Goal: Navigation & Orientation: Find specific page/section

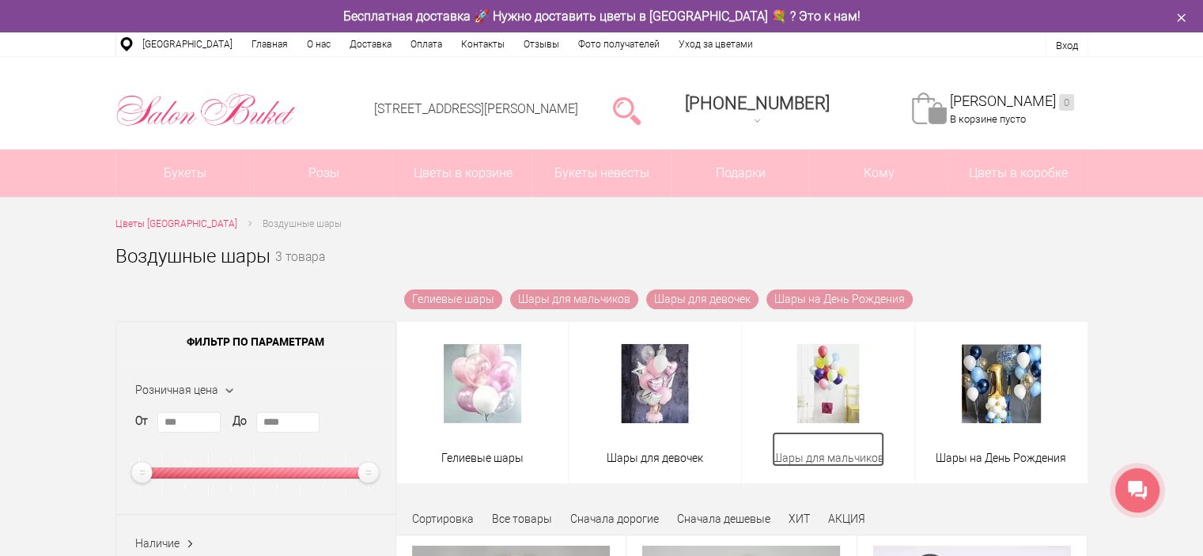
click at [807, 455] on span "Шары для мальчиков" at bounding box center [828, 458] width 112 height 17
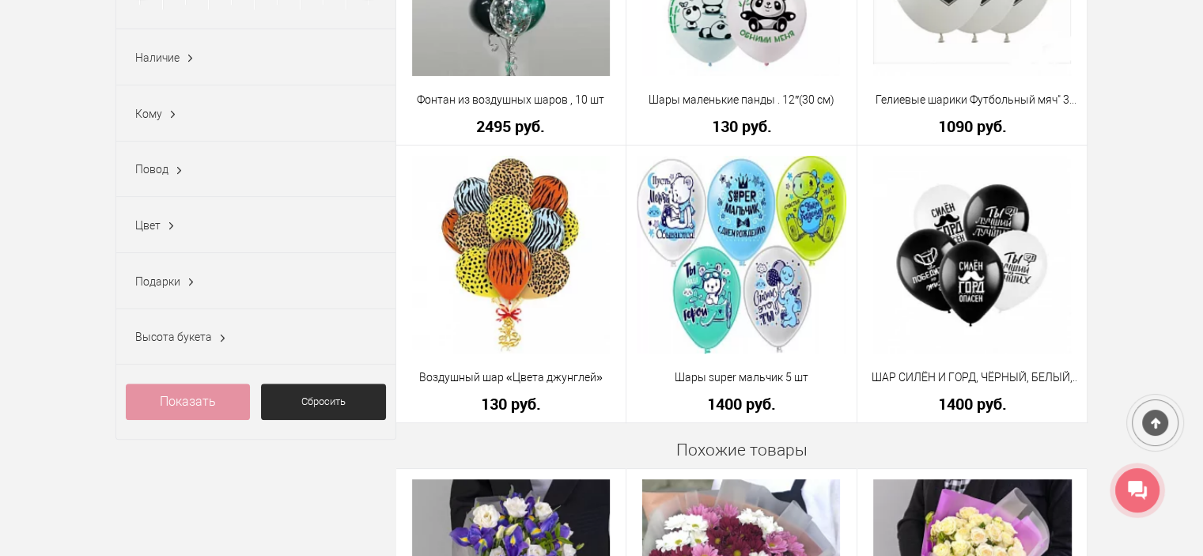
scroll to position [79, 0]
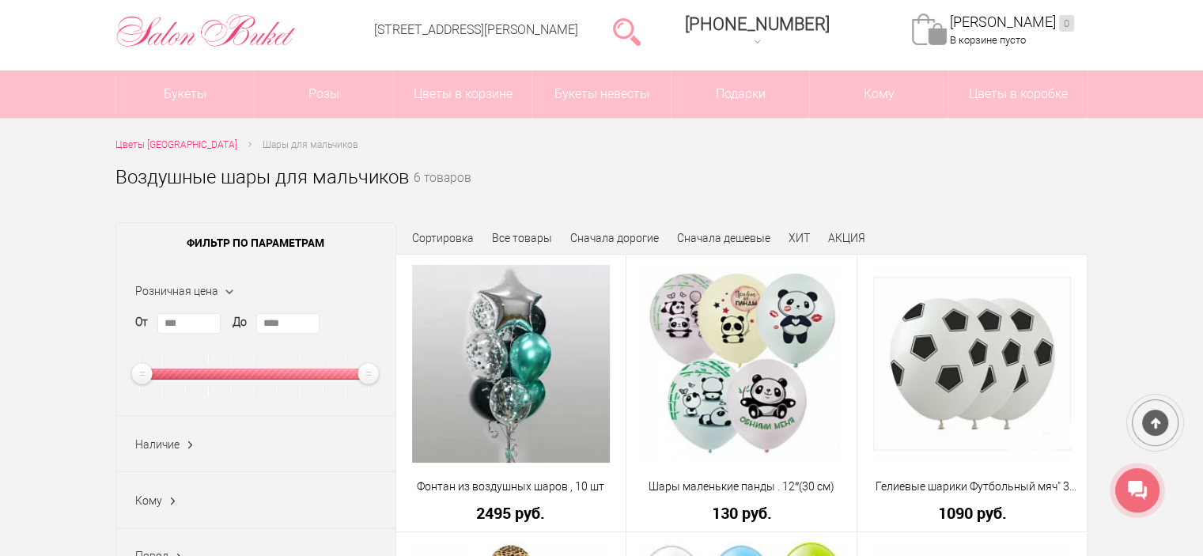
click at [289, 145] on span "Шары для мальчиков" at bounding box center [311, 144] width 96 height 11
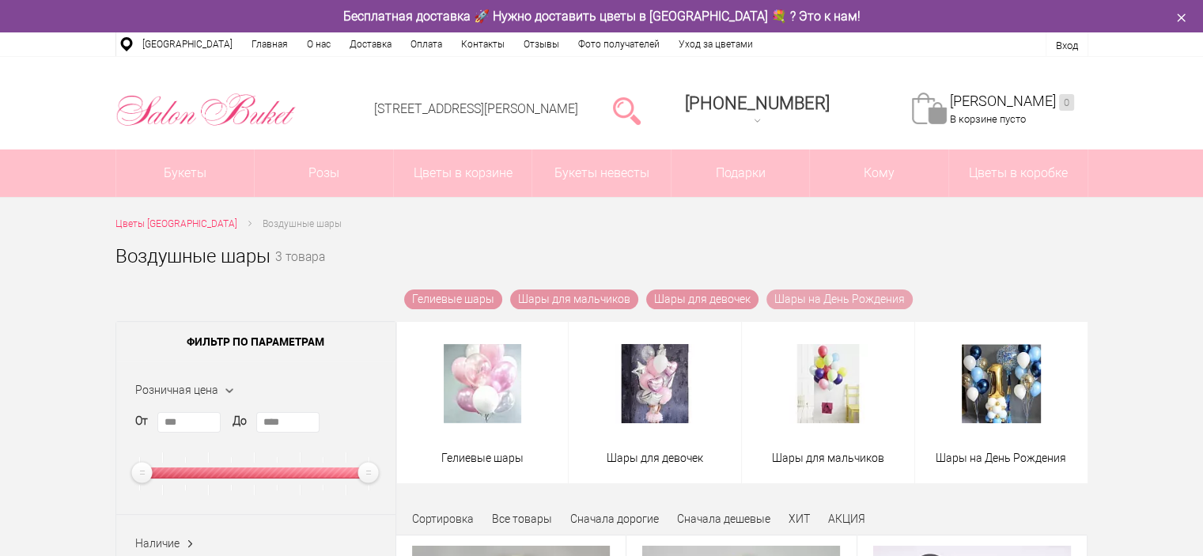
click at [867, 297] on link "Шары на День Рождения" at bounding box center [839, 299] width 146 height 20
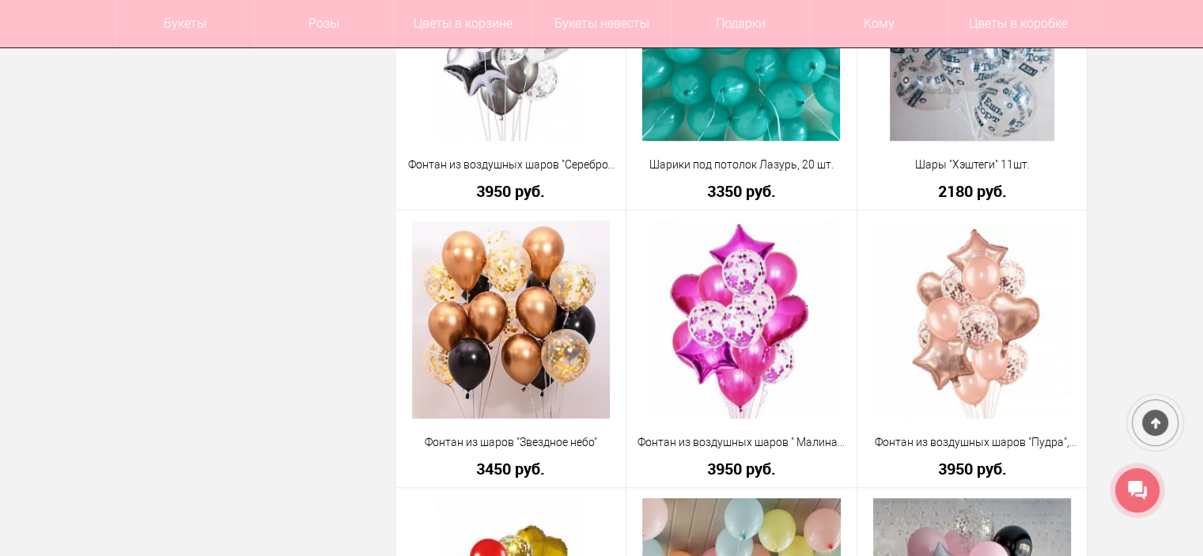
scroll to position [1265, 0]
